Goal: Information Seeking & Learning: Learn about a topic

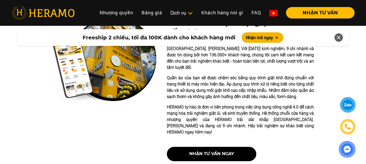
scroll to position [156, 0]
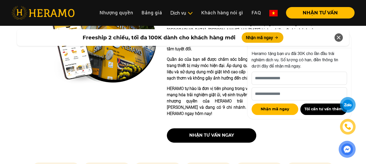
click at [128, 119] on div at bounding box center [104, 73] width 104 height 148
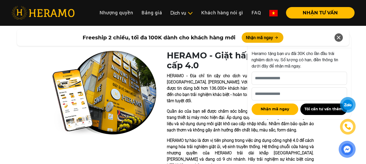
scroll to position [104, 0]
click at [182, 123] on p "Quần áo của bạn sẽ được chăm sóc bằng quy trình giặt khô đúng chuẩn với trang t…" at bounding box center [240, 120] width 147 height 25
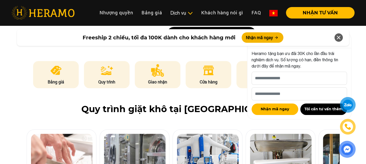
scroll to position [183, 0]
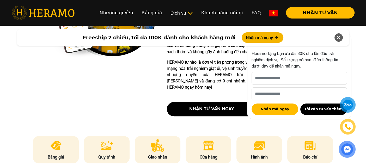
click at [336, 35] on icon at bounding box center [339, 37] width 6 height 9
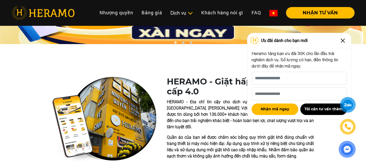
scroll to position [78, 0]
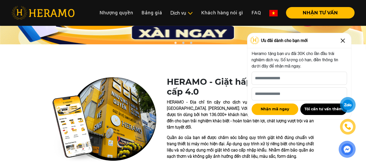
click at [347, 37] on div "Ưu đãi dành cho bạn mới" at bounding box center [299, 40] width 104 height 15
click at [345, 37] on img at bounding box center [343, 41] width 8 height 8
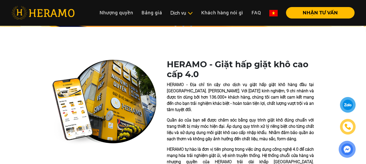
scroll to position [104, 0]
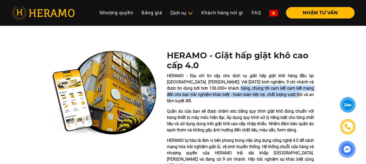
drag, startPoint x: 212, startPoint y: 88, endPoint x: 268, endPoint y: 97, distance: 56.8
click at [268, 97] on p "HERAMO - Địa chỉ tin cậy cho dịch vụ giặt hấp giặt khô hàng đầu tại [GEOGRAPHIC…" at bounding box center [240, 88] width 147 height 31
